Goal: Transaction & Acquisition: Purchase product/service

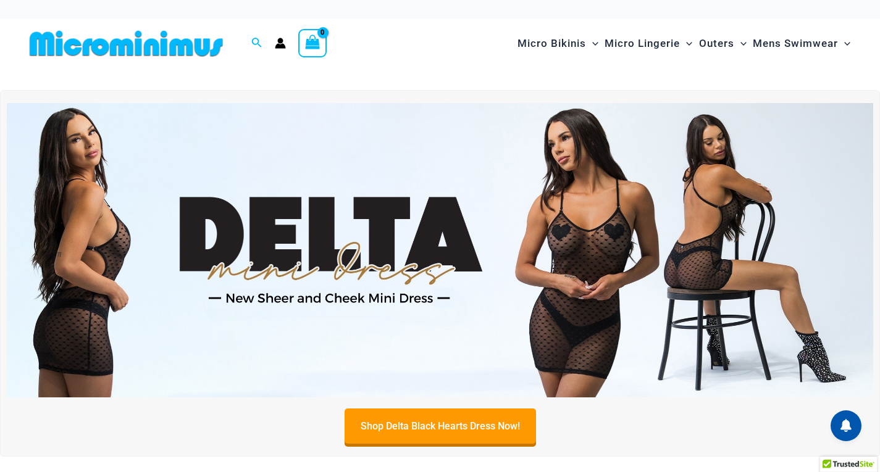
click at [517, 279] on img at bounding box center [440, 250] width 866 height 295
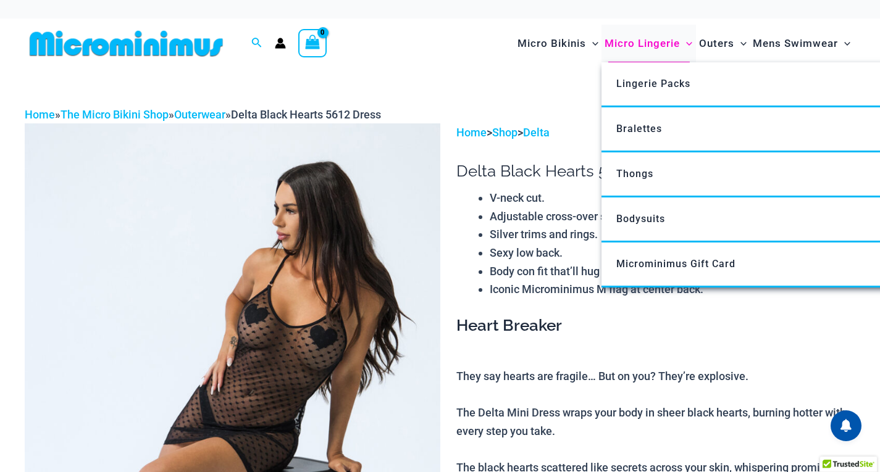
click at [641, 46] on span "Micro Lingerie" at bounding box center [641, 43] width 75 height 31
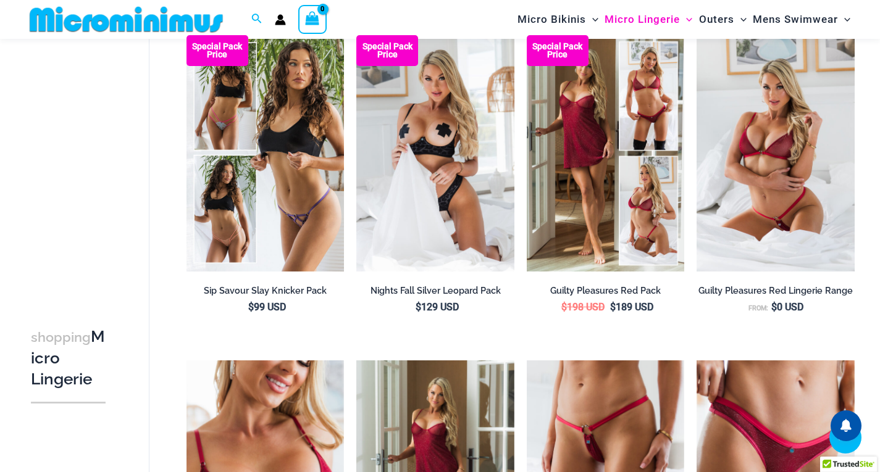
scroll to position [400, 0]
